Goal: Task Accomplishment & Management: Complete application form

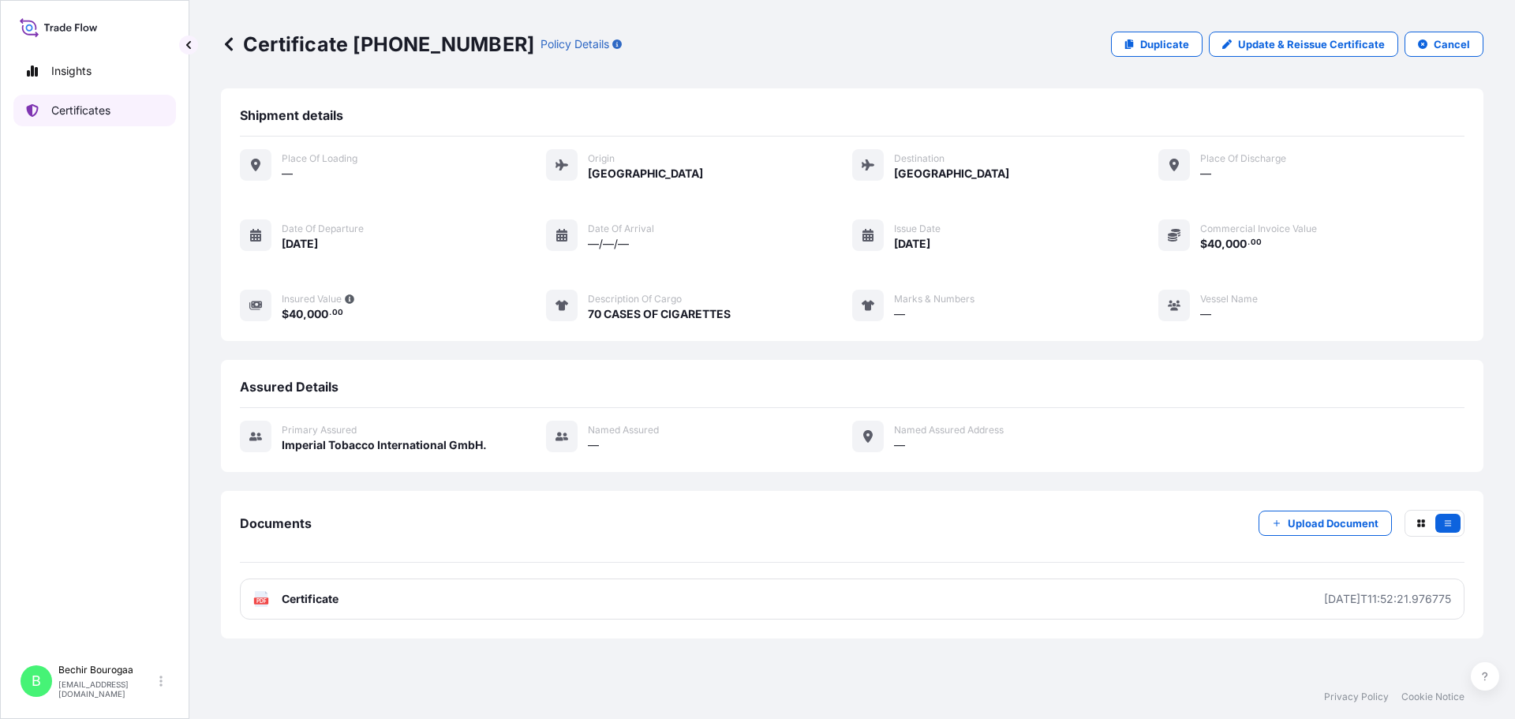
click at [77, 106] on p "Certificates" at bounding box center [80, 111] width 59 height 16
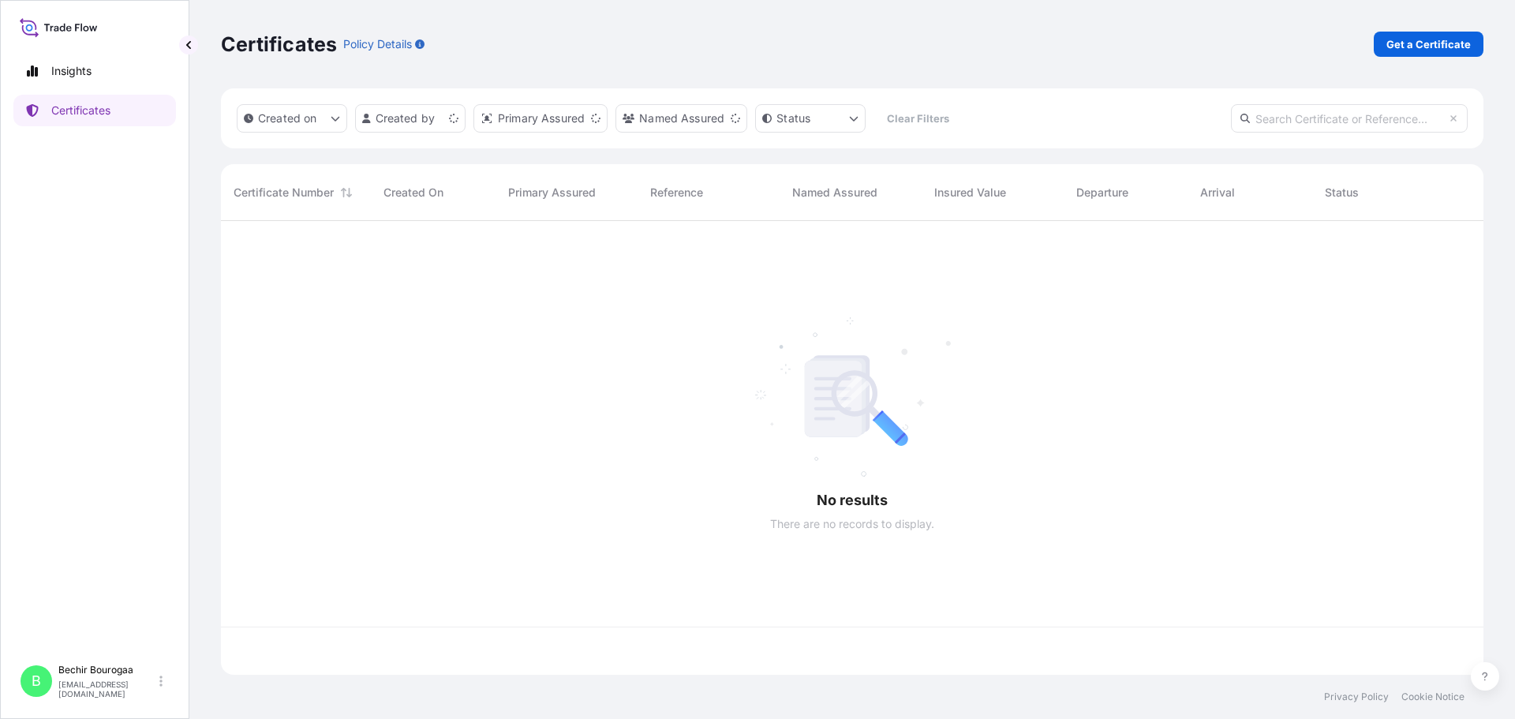
scroll to position [451, 1251]
click at [1419, 32] on link "Get a Certificate" at bounding box center [1429, 44] width 110 height 25
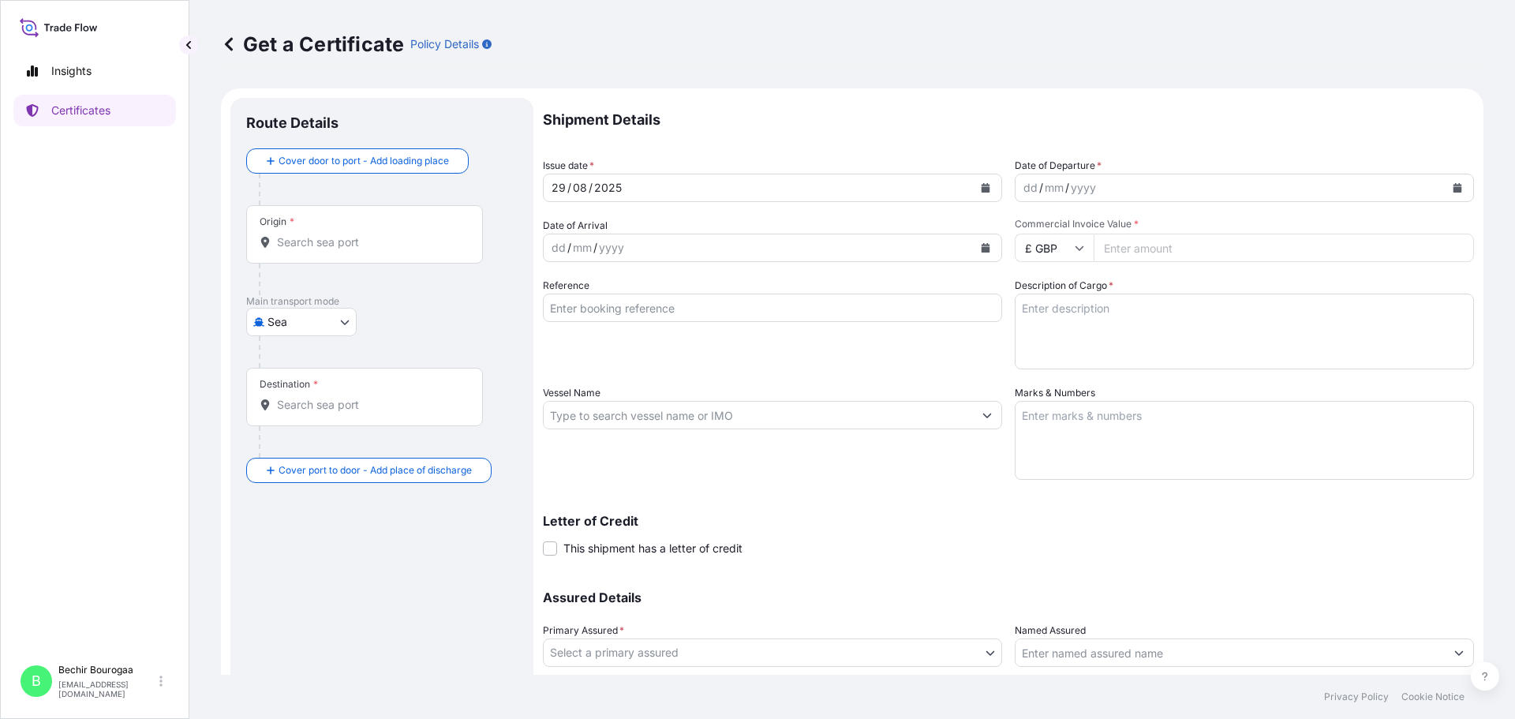
click at [332, 320] on body "Insights Certificates B Bechir Bourogaa [EMAIL_ADDRESS][DOMAIN_NAME] Get a Cert…" at bounding box center [757, 359] width 1515 height 719
click at [309, 397] on div "Road" at bounding box center [301, 391] width 98 height 28
select select "Road"
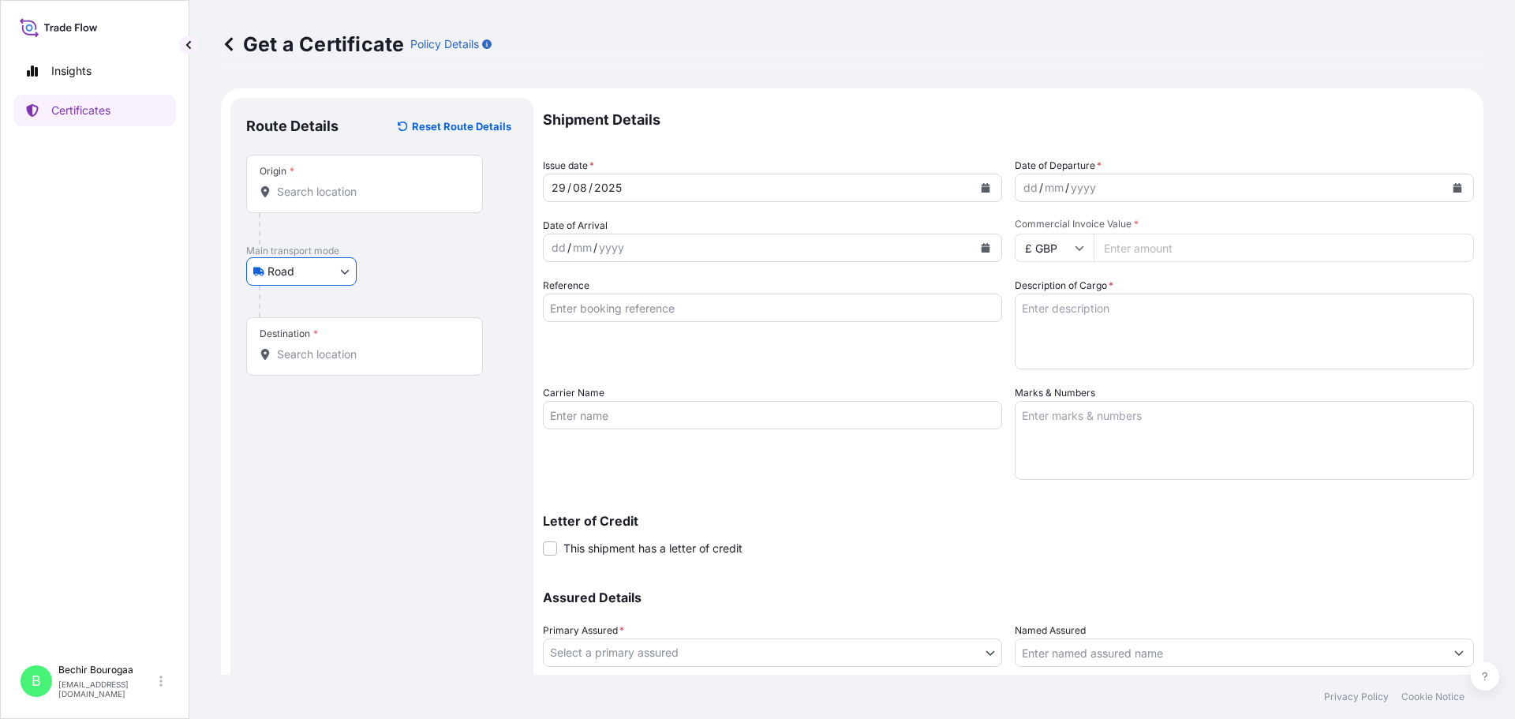
click at [280, 184] on input "Origin *" at bounding box center [370, 192] width 186 height 16
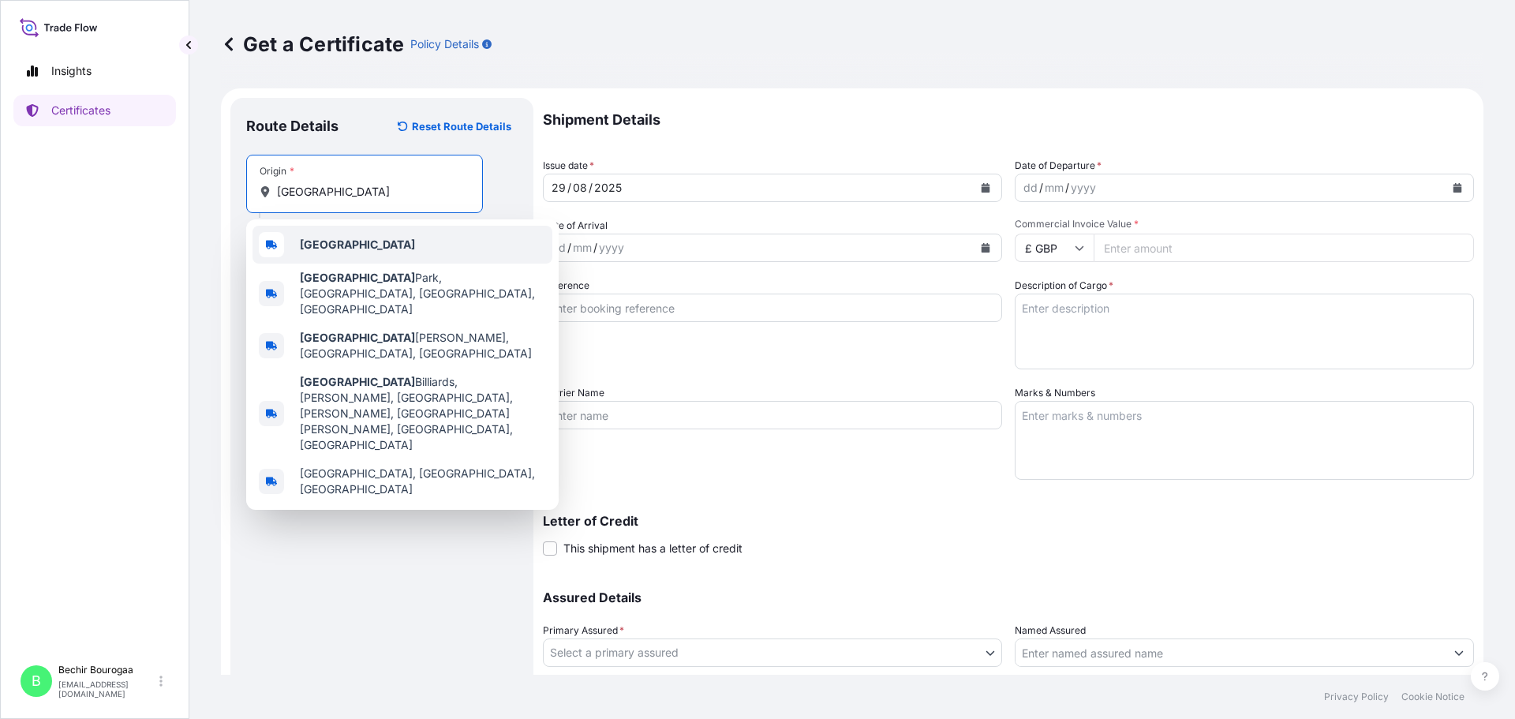
click at [316, 244] on b "[GEOGRAPHIC_DATA]" at bounding box center [357, 243] width 115 height 13
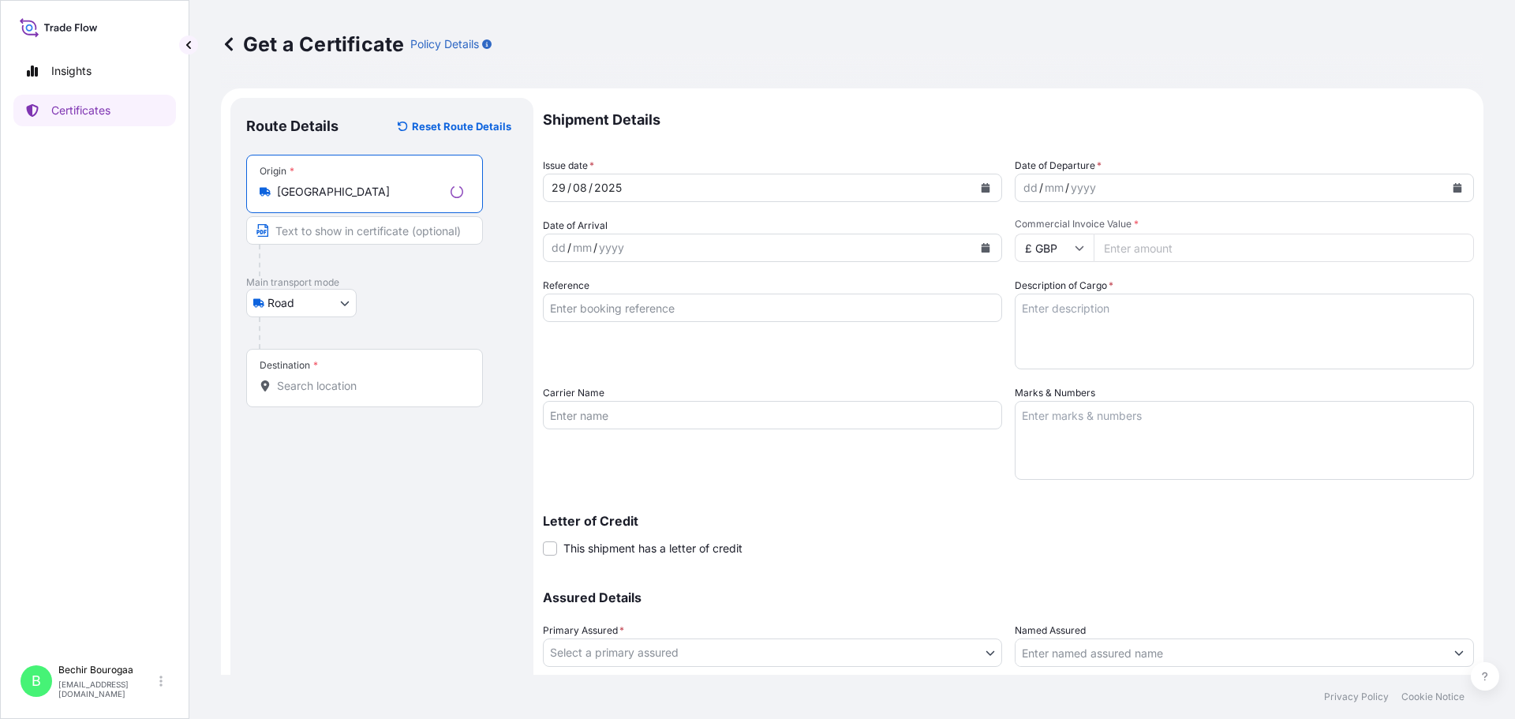
type input "[GEOGRAPHIC_DATA]"
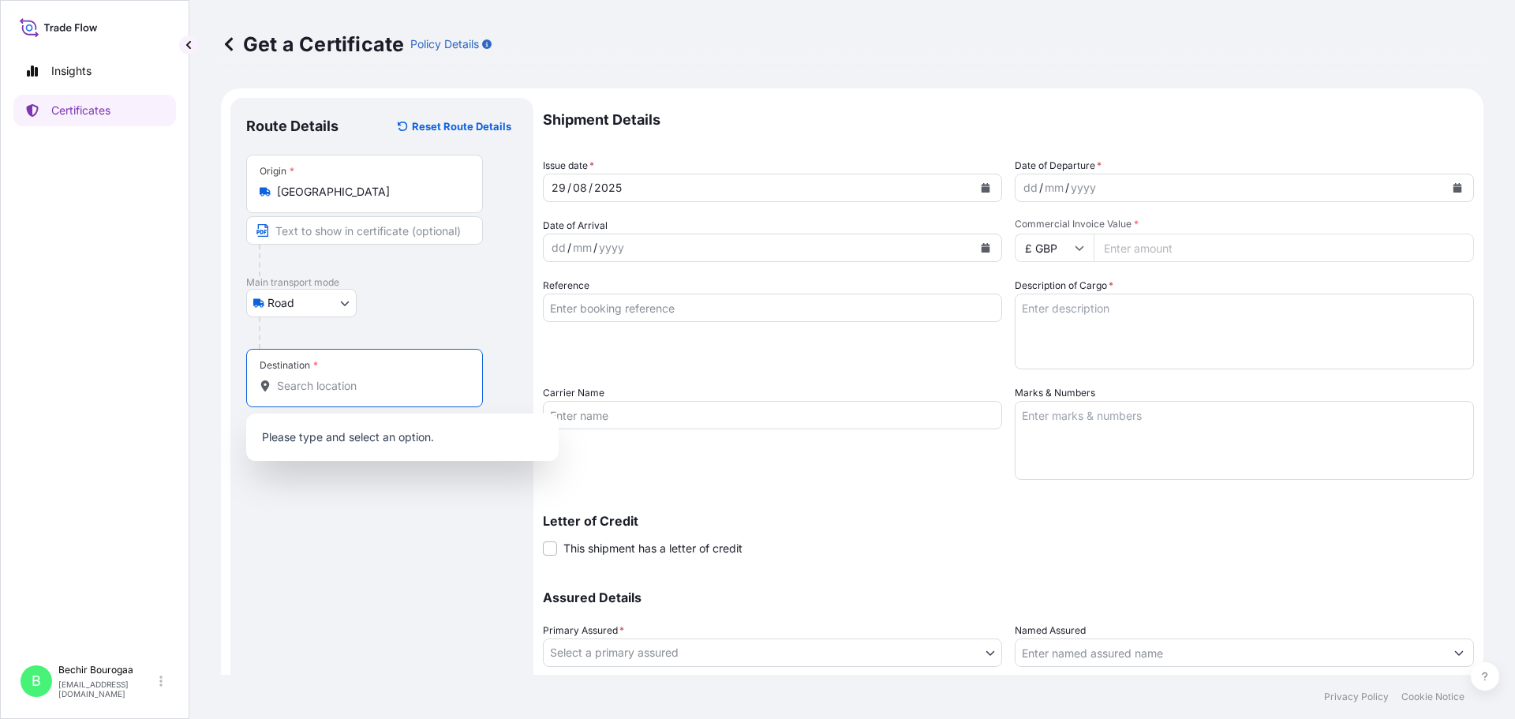
click at [298, 393] on input "Destination *" at bounding box center [370, 386] width 186 height 16
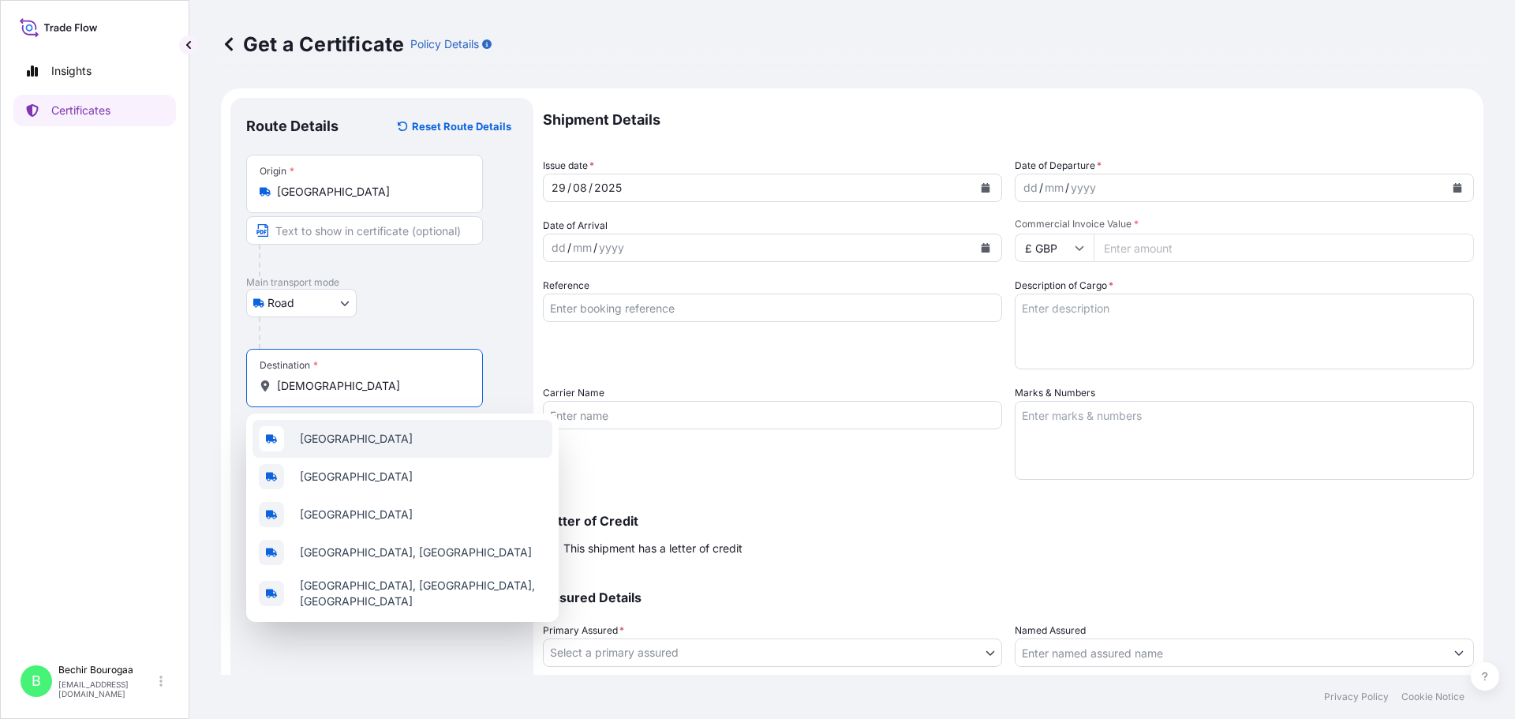
click at [333, 428] on div "[GEOGRAPHIC_DATA]" at bounding box center [402, 439] width 300 height 38
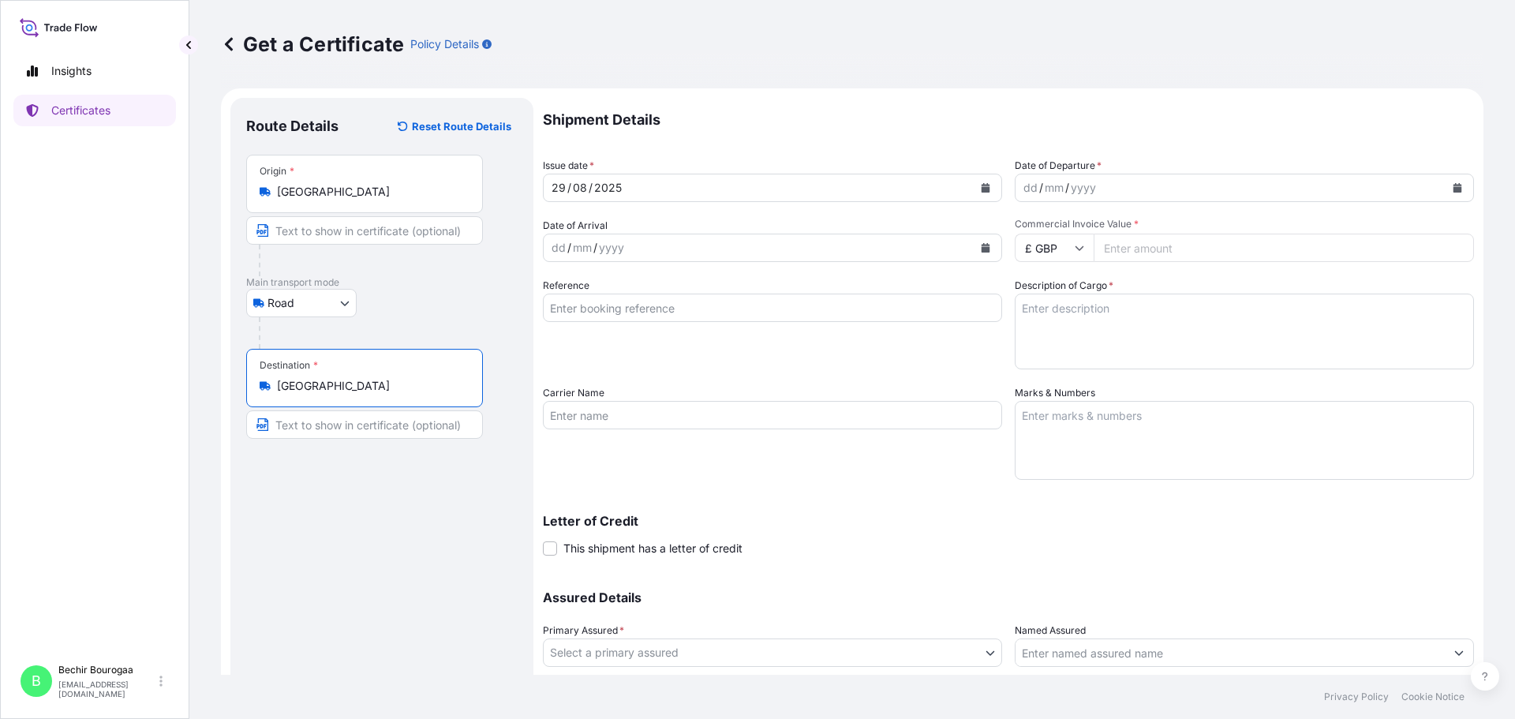
type input "[GEOGRAPHIC_DATA]"
click at [1445, 190] on button "Calendar" at bounding box center [1457, 187] width 25 height 25
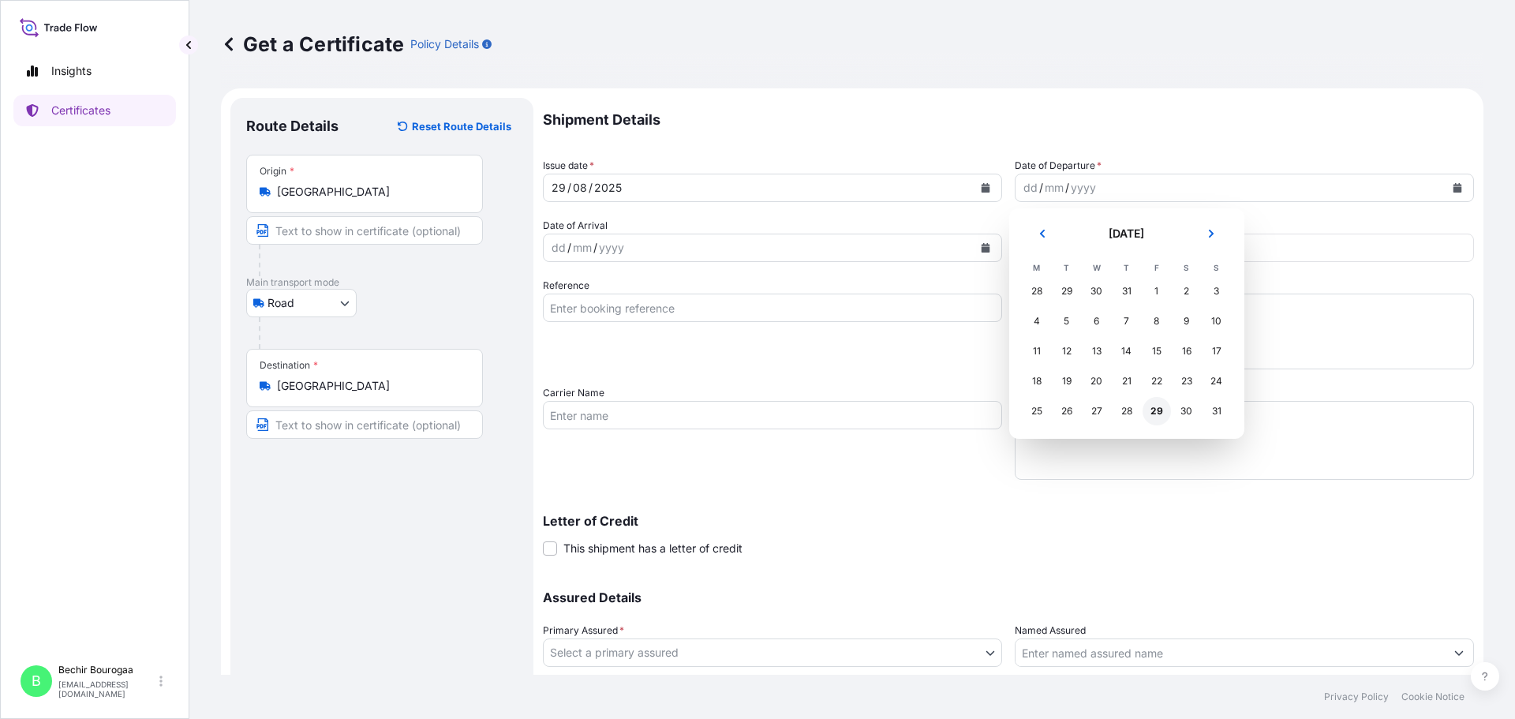
click at [1165, 407] on div "29" at bounding box center [1157, 411] width 28 height 28
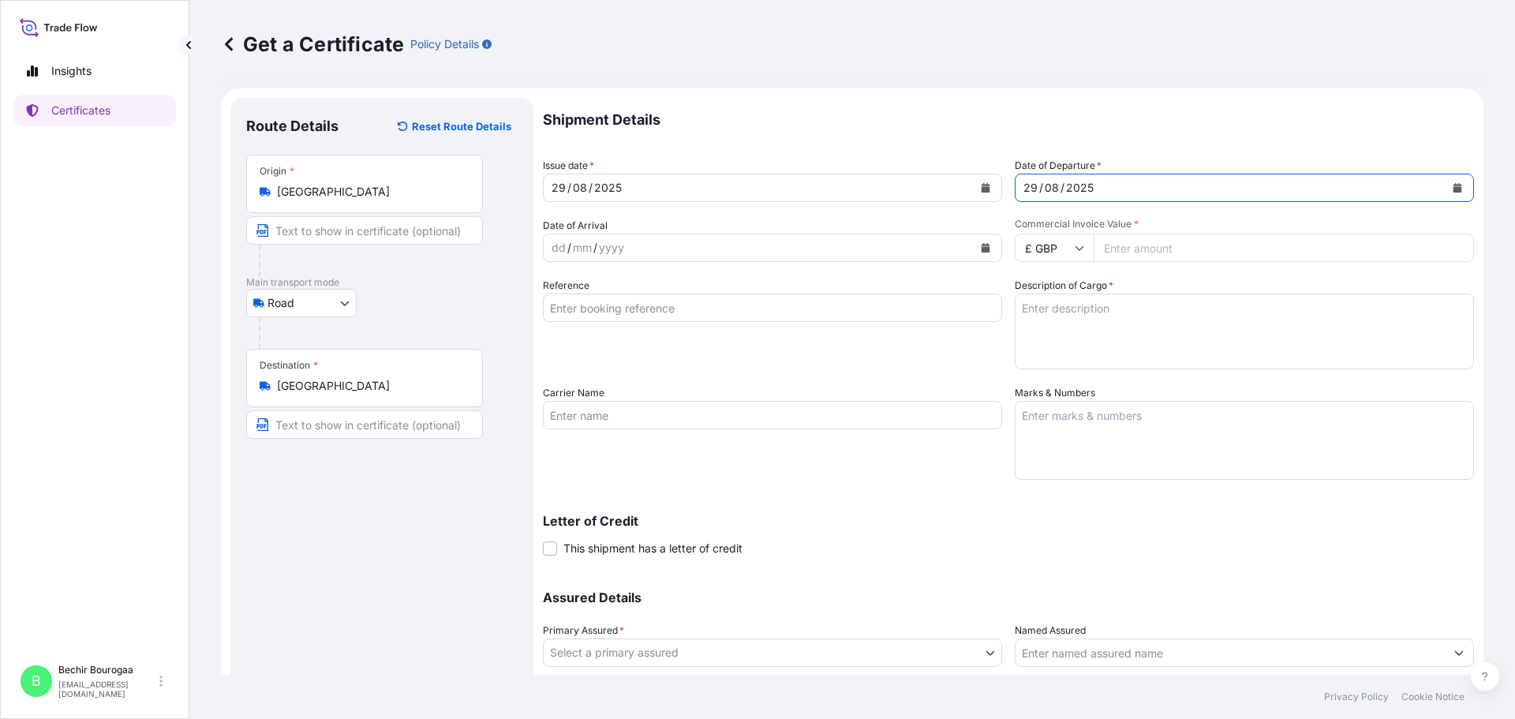
click at [1075, 249] on icon at bounding box center [1079, 248] width 9 height 5
click at [1051, 303] on div "€ EUR" at bounding box center [1048, 291] width 66 height 30
type input "€ EUR"
click at [1166, 254] on input "Commercial Invoice Value *" at bounding box center [1284, 248] width 380 height 28
type input "250000"
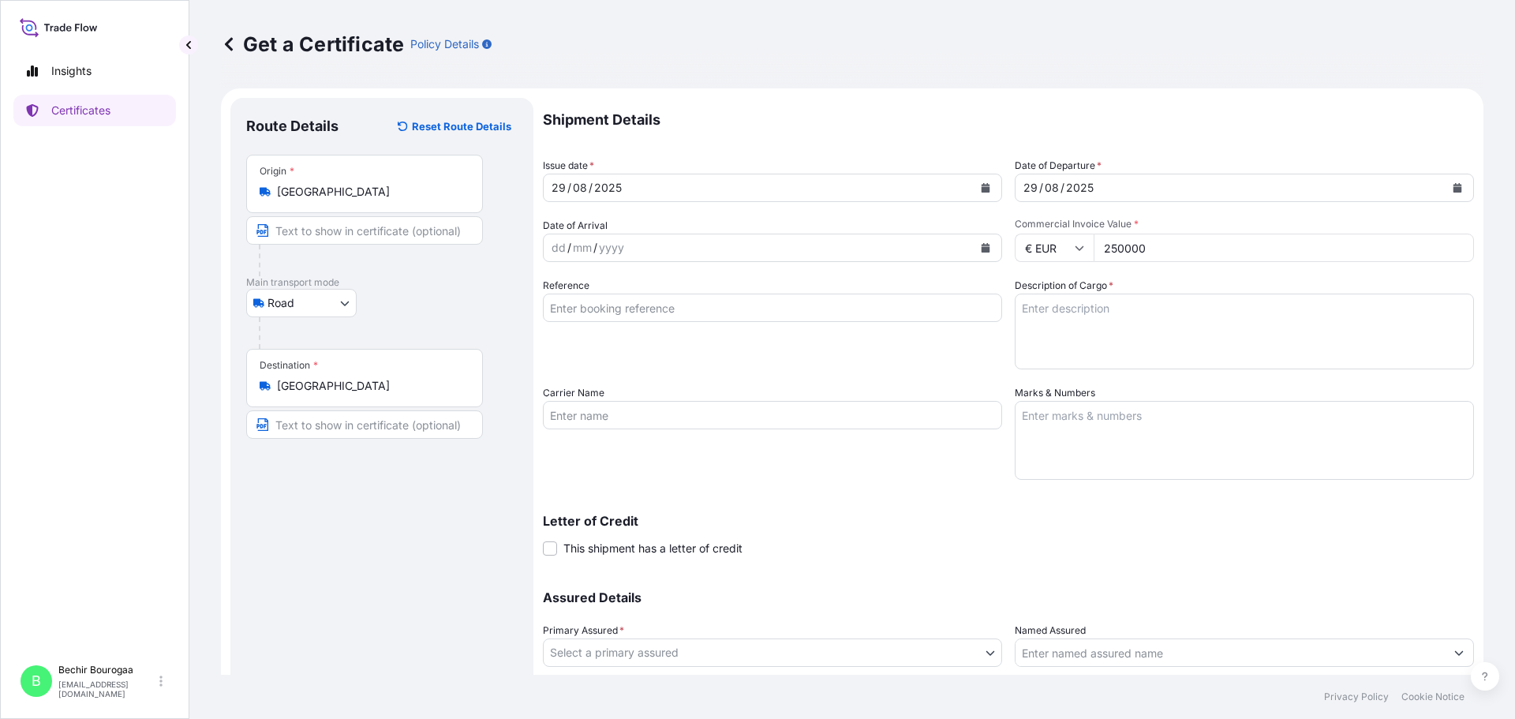
click at [1121, 337] on textarea "Description of Cargo *" at bounding box center [1244, 332] width 459 height 76
type textarea "895 cases of cigarettes"
click at [1000, 664] on div "Assured Details Primary Assured * Select a primary assured Imperial Tobacco Int…" at bounding box center [1008, 651] width 931 height 158
click at [986, 652] on body "Insights Certificates B Bechir Bourogaa [EMAIL_ADDRESS][DOMAIN_NAME] Get a Cert…" at bounding box center [757, 359] width 1515 height 719
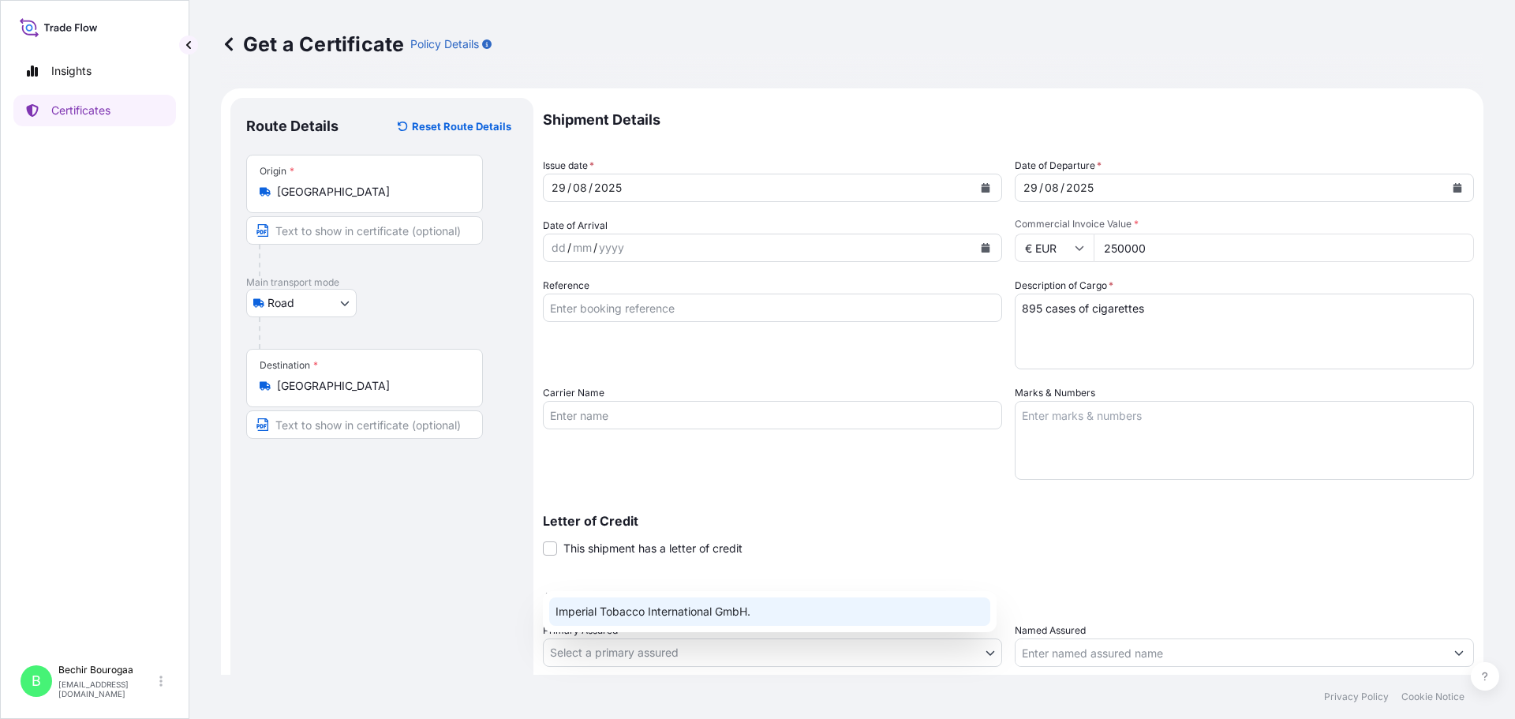
click at [905, 622] on div "Imperial Tobacco International GmbH." at bounding box center [769, 611] width 441 height 28
select select "31693"
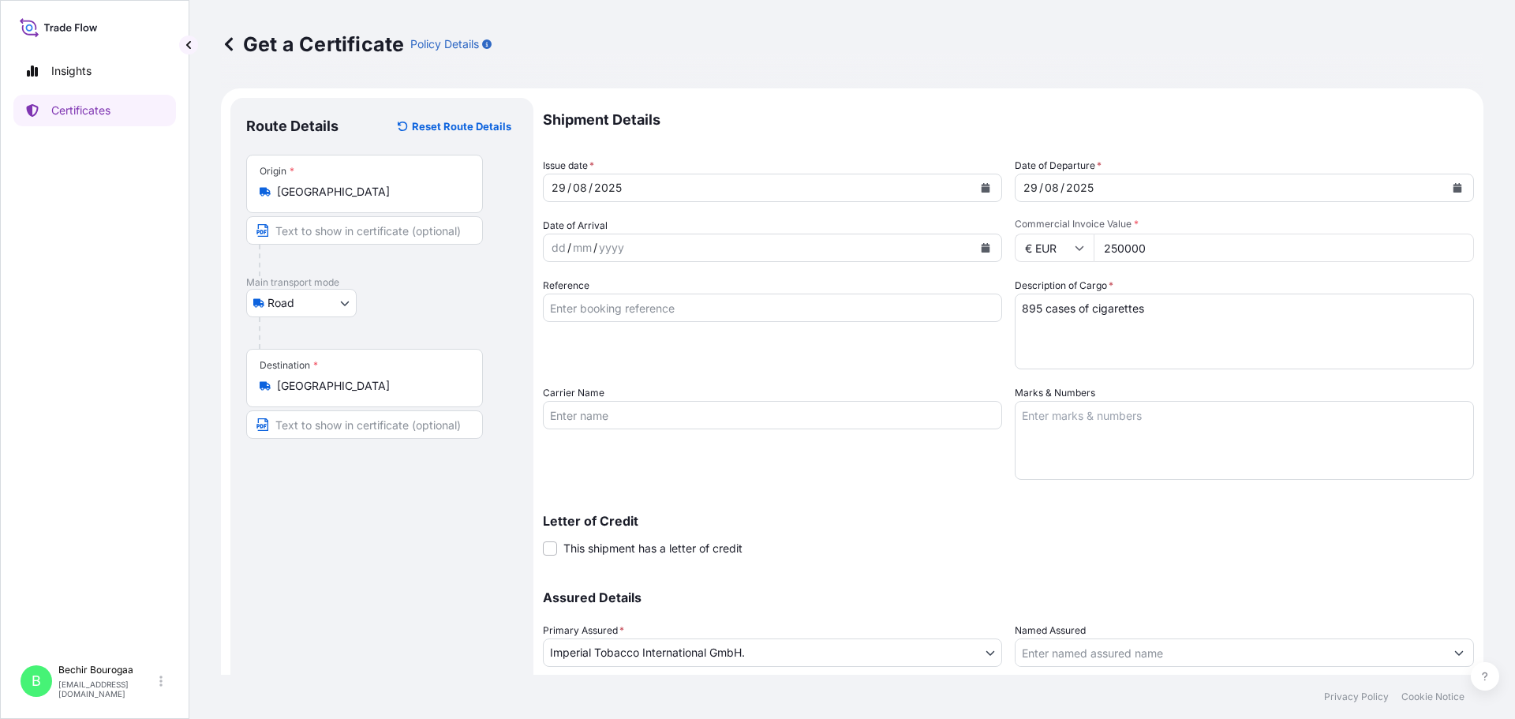
click at [836, 537] on div "Letter of Credit This shipment has a letter of credit Letter of credit * Letter…" at bounding box center [1008, 535] width 931 height 42
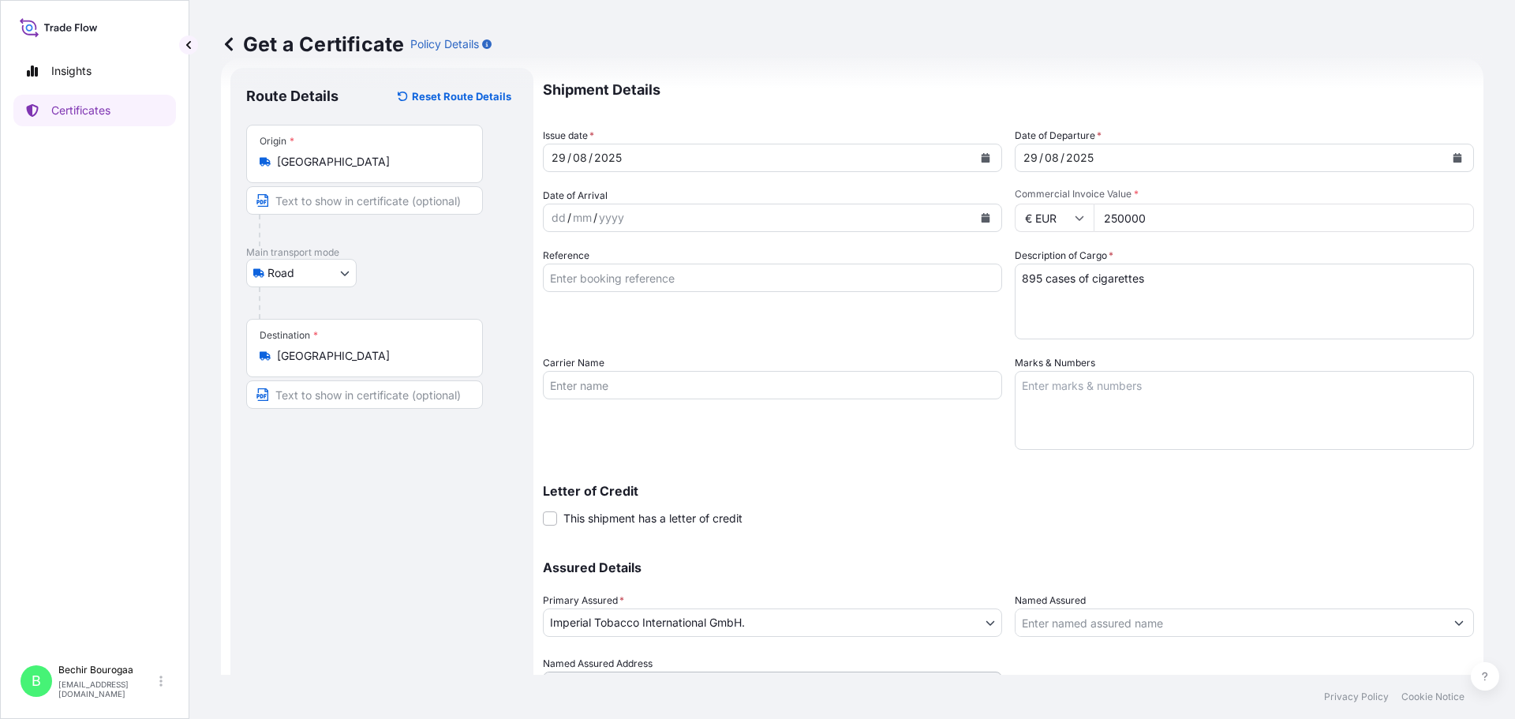
scroll to position [109, 0]
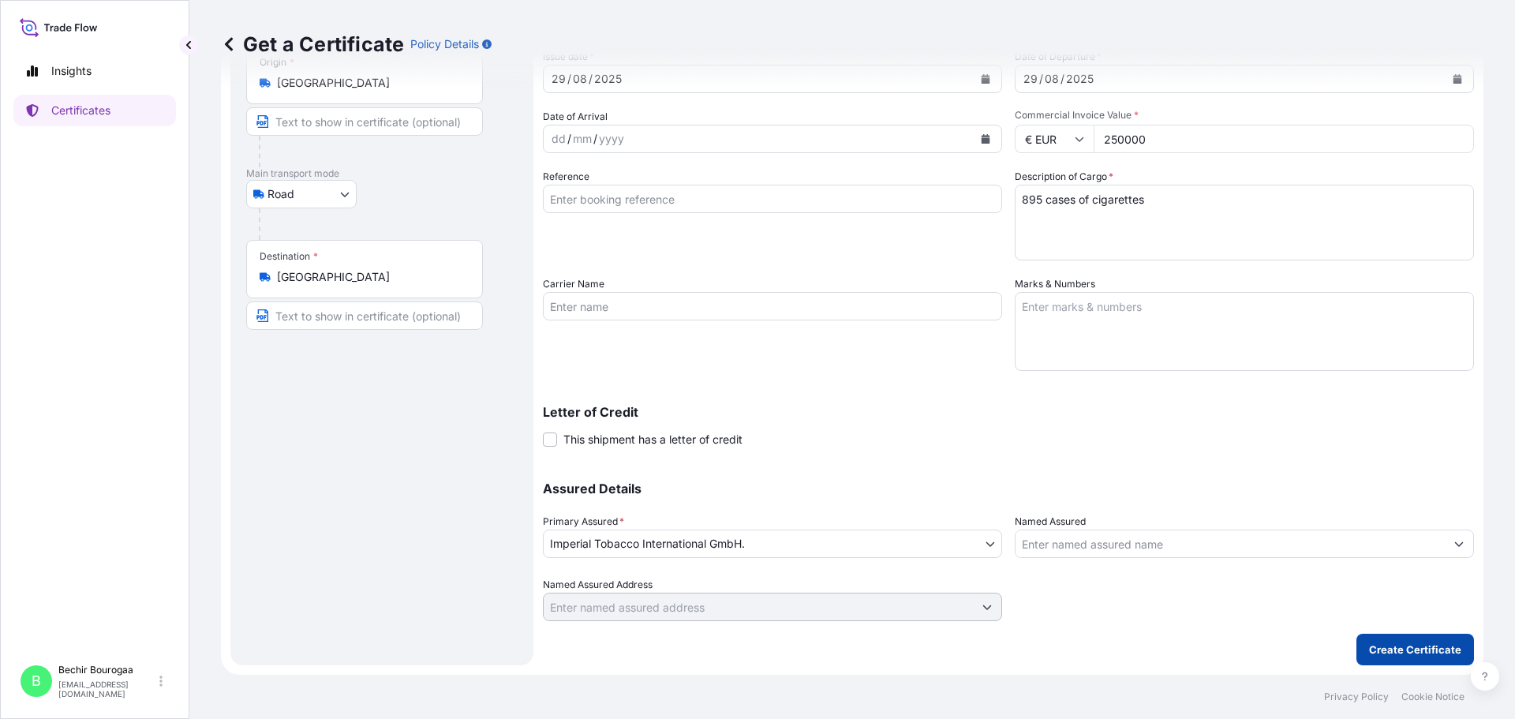
click at [1419, 643] on p "Create Certificate" at bounding box center [1415, 649] width 92 height 16
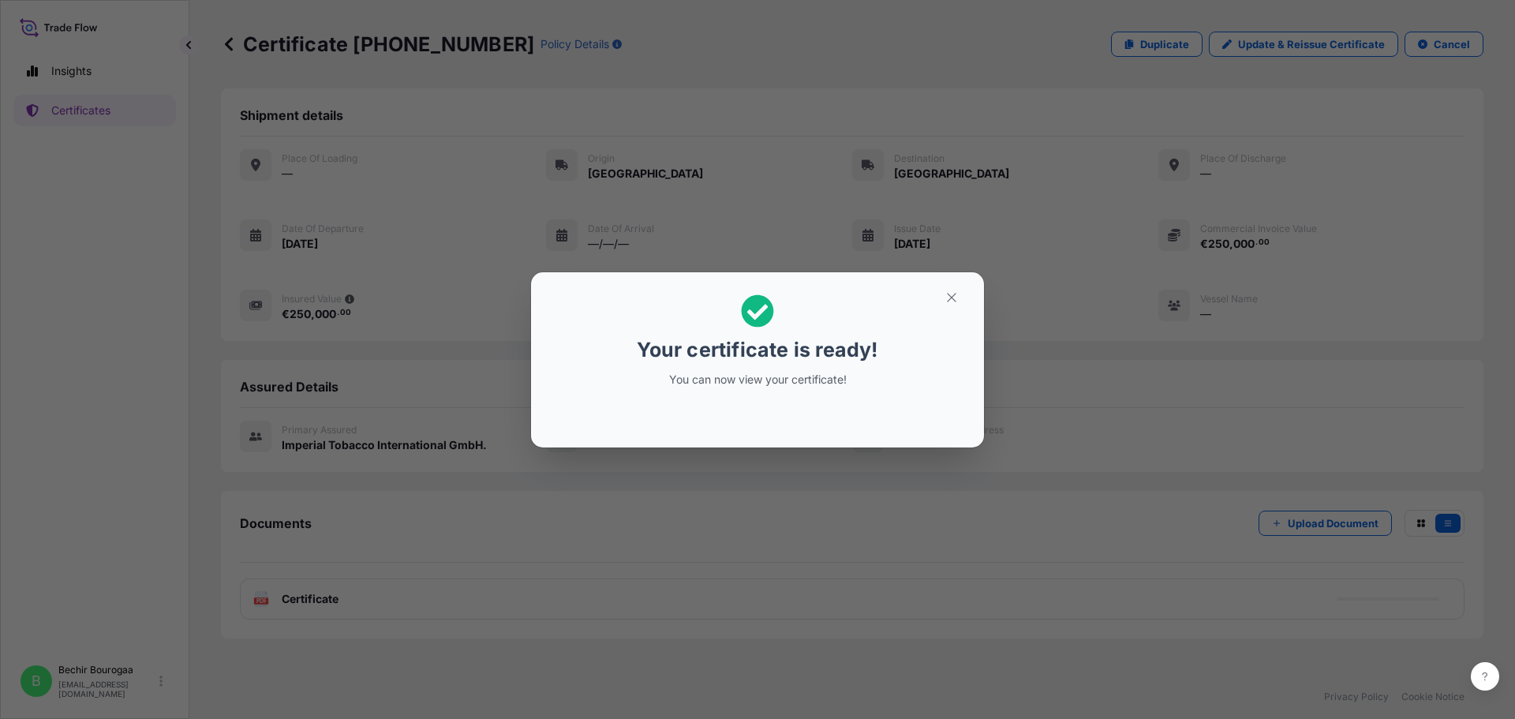
click at [641, 533] on div "Your certificate is ready! You can now view your certificate!" at bounding box center [757, 359] width 1515 height 719
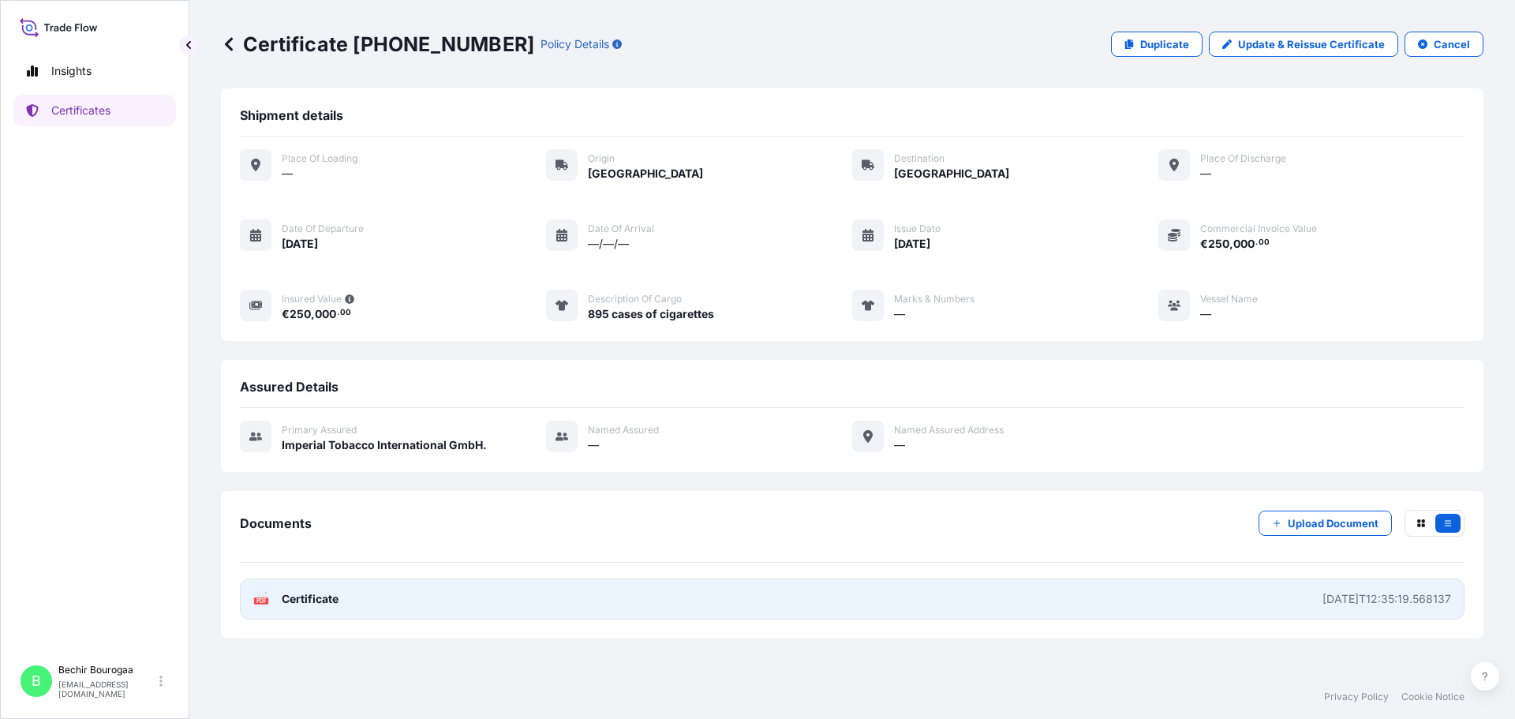
click at [395, 595] on link "PDF Certificate [DATE]T12:35:19.568137" at bounding box center [852, 598] width 1225 height 41
